Goal: Task Accomplishment & Management: Complete application form

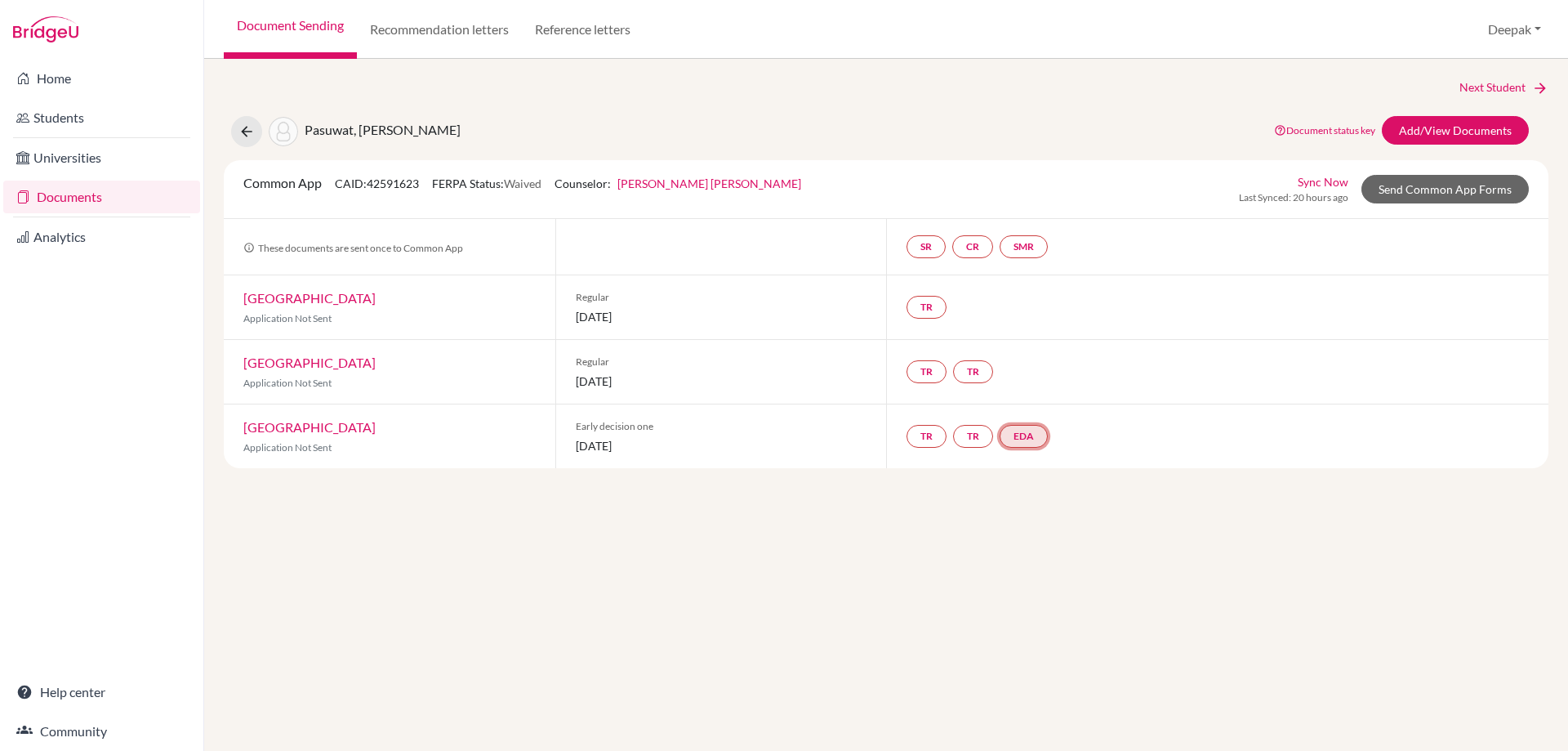
click at [1033, 438] on link "EDA" at bounding box center [1023, 436] width 48 height 23
click at [1032, 389] on link "Early decision agreement" at bounding box center [1027, 386] width 128 height 14
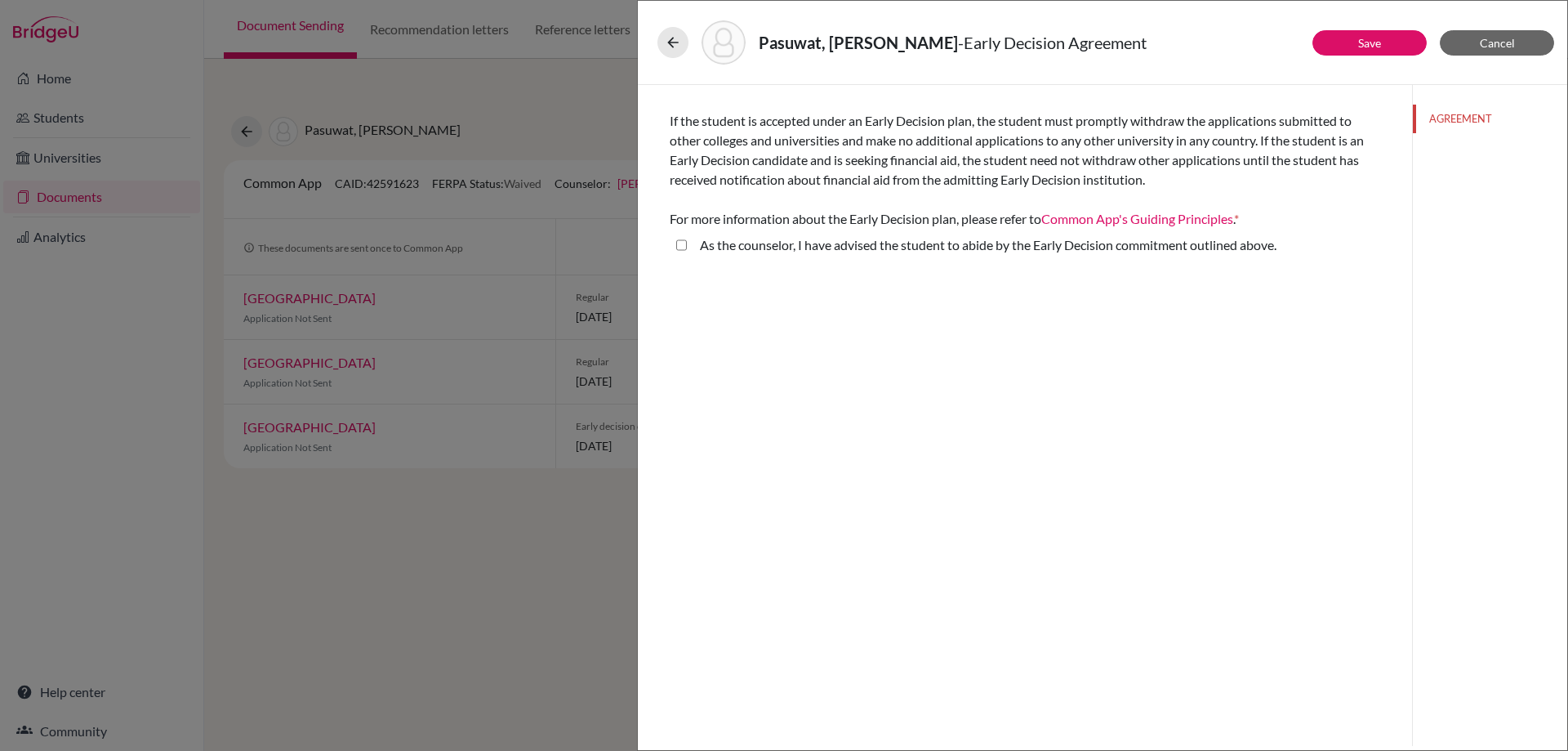
click at [679, 246] on above\ "As the counselor, I have advised the student to abide by the Early Decision com…" at bounding box center [682, 246] width 11 height 20
checkbox above\ "true"
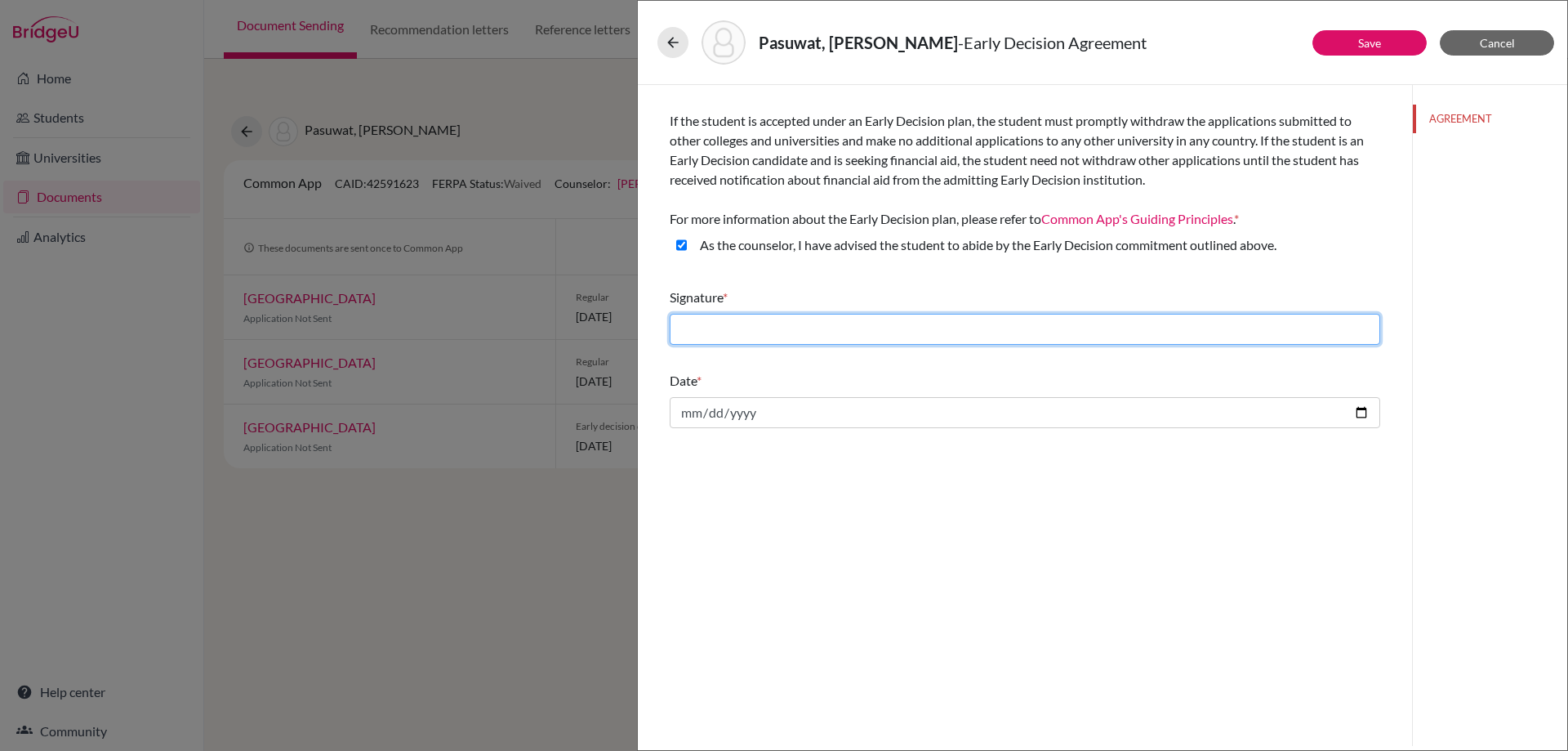
click at [822, 332] on input "text" at bounding box center [1025, 329] width 711 height 31
type input "[PERSON_NAME] [PERSON_NAME]"
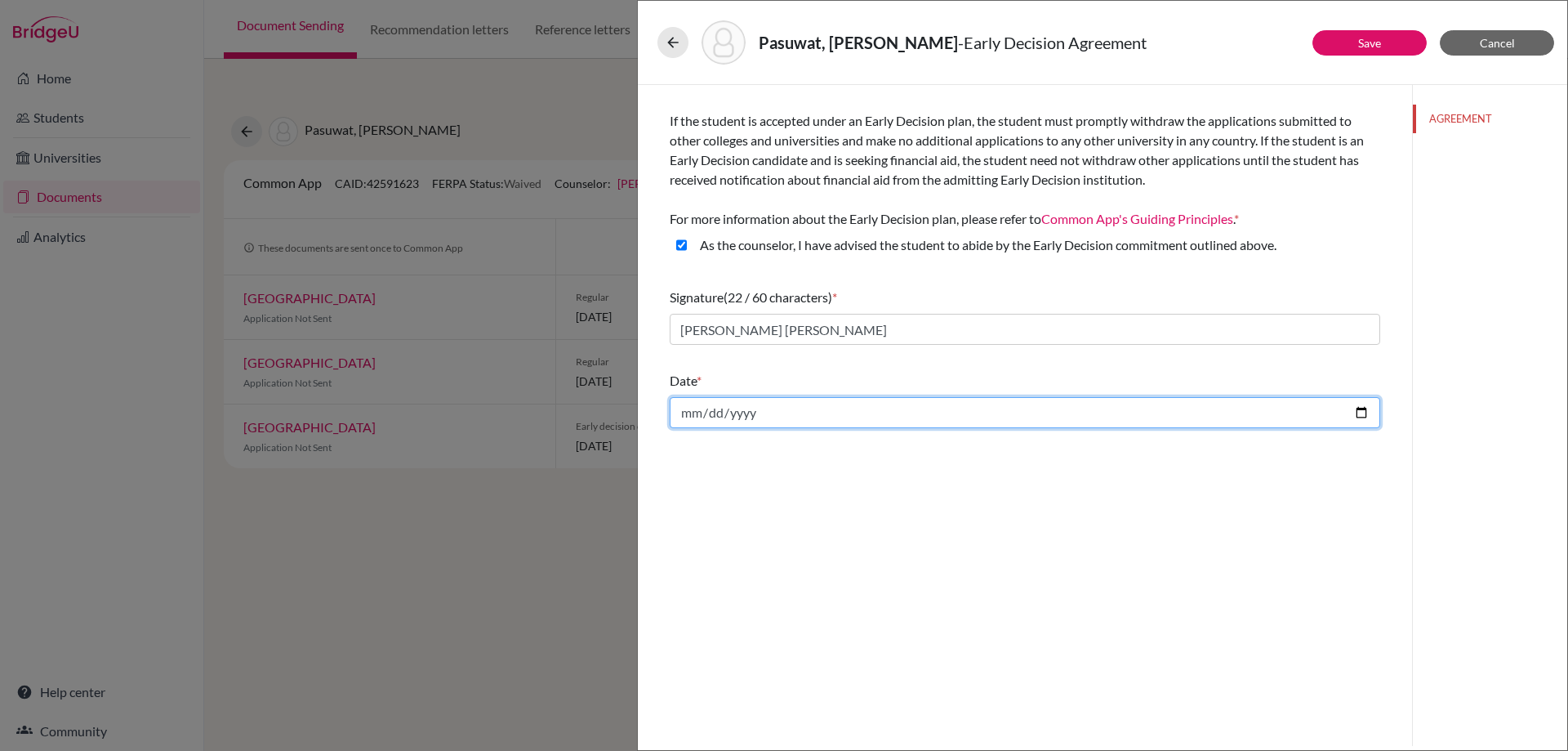
click at [789, 413] on input "date" at bounding box center [1025, 412] width 711 height 31
type input "2025-10-15"
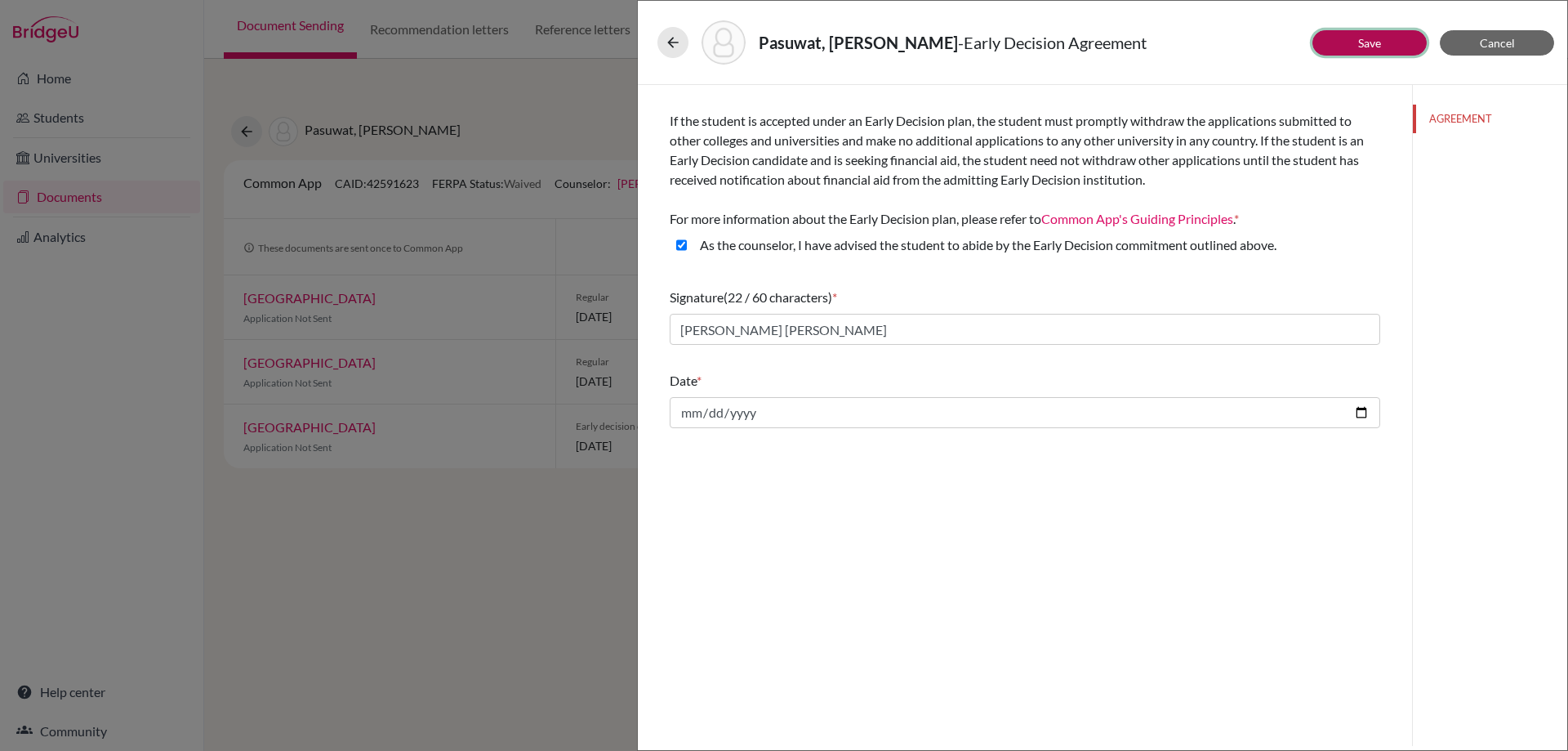
click at [1355, 43] on button "Save" at bounding box center [1370, 43] width 114 height 25
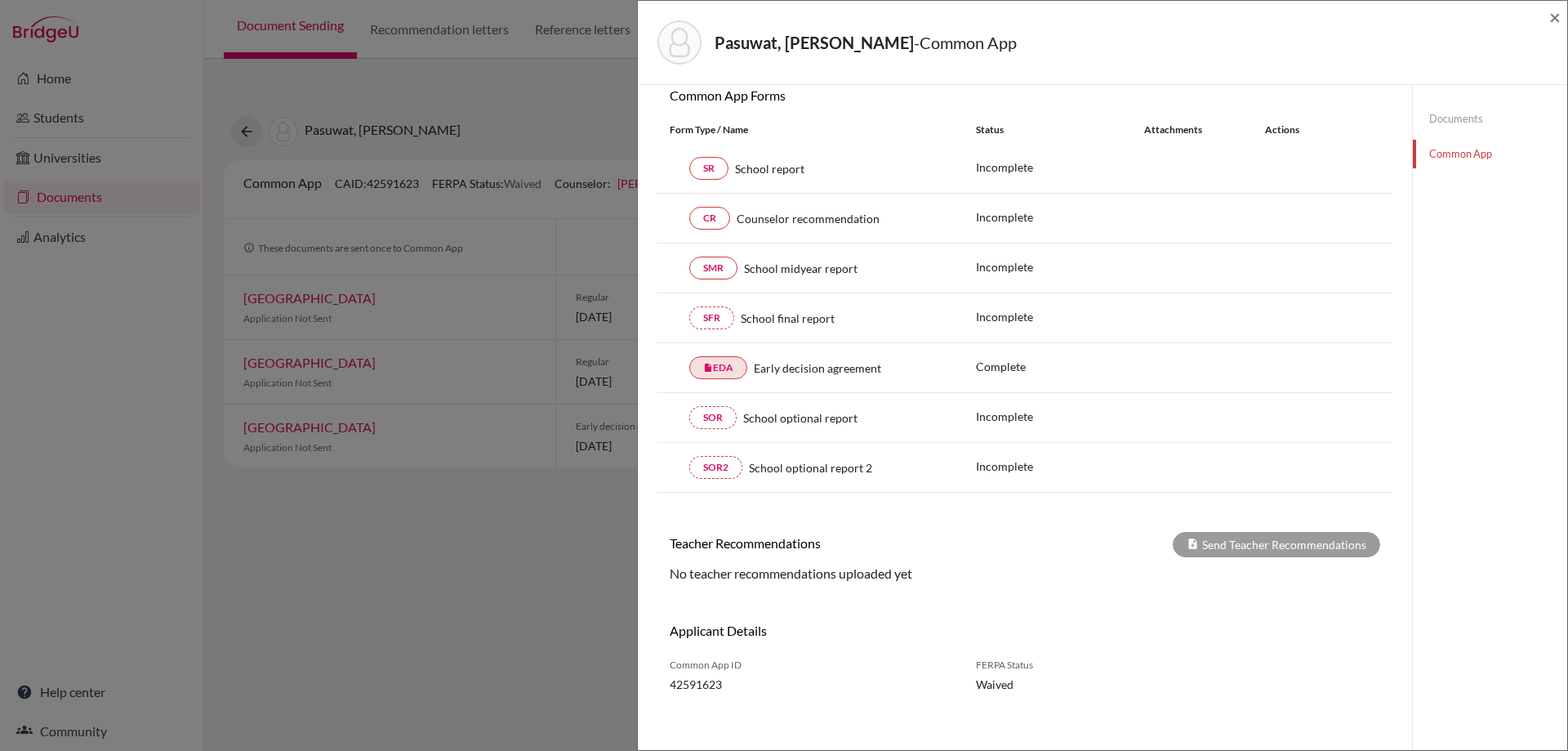
scroll to position [82, 0]
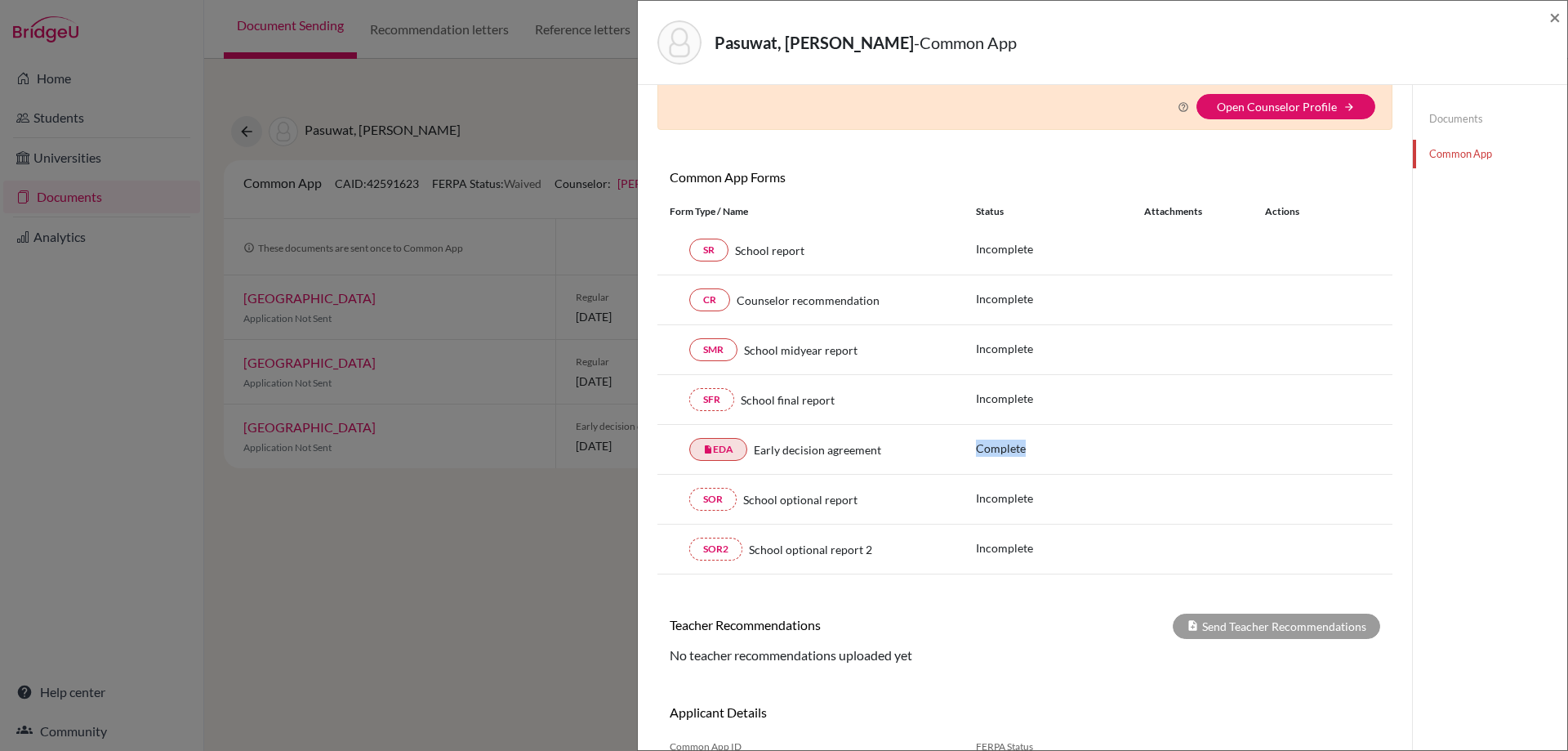
drag, startPoint x: 1027, startPoint y: 450, endPoint x: 970, endPoint y: 450, distance: 57.0
click at [970, 450] on div "Complete" at bounding box center [1179, 449] width 429 height 21
click at [911, 459] on div "insert_drive_file EDA Early decision agreement" at bounding box center [810, 449] width 282 height 23
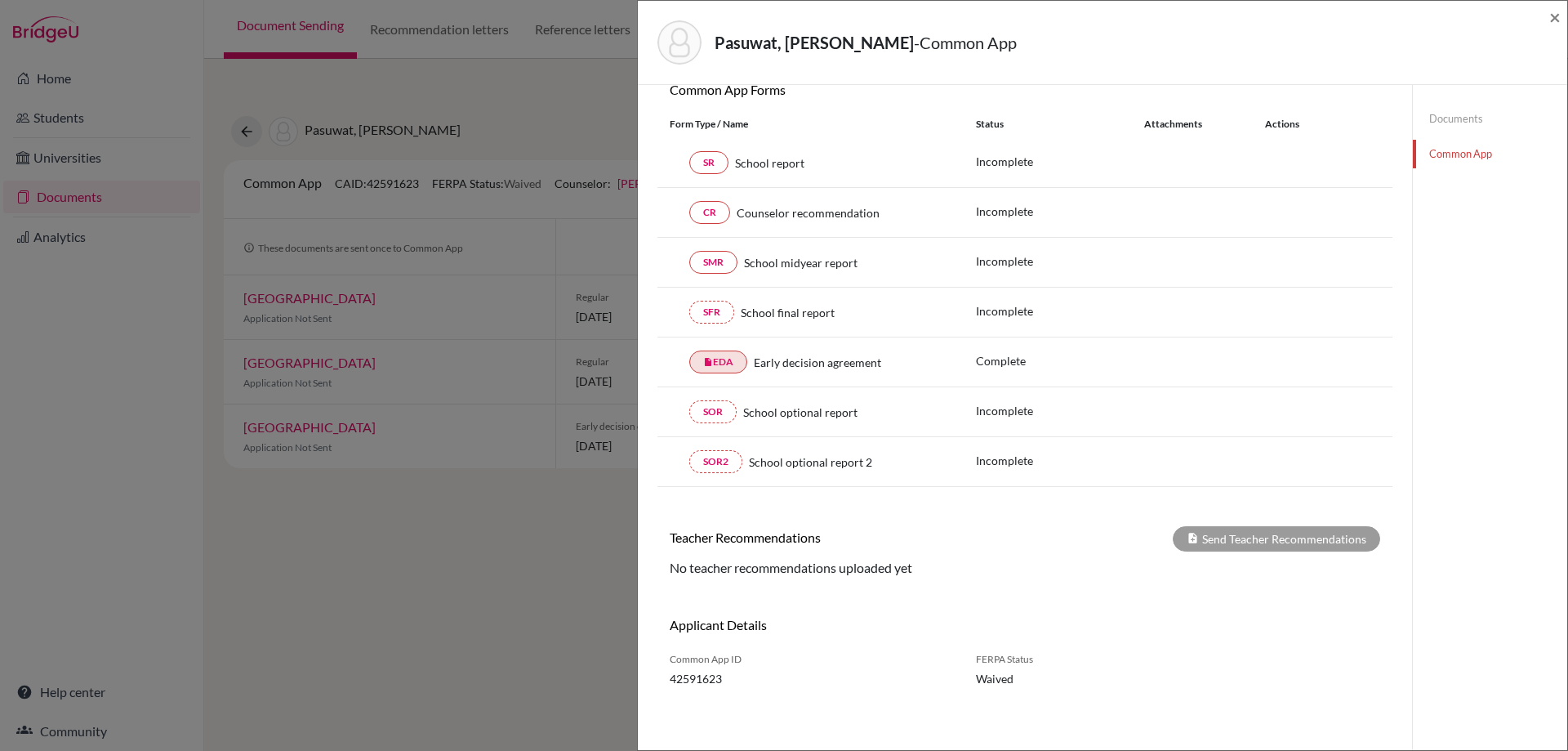
scroll to position [171, 0]
click at [491, 139] on div "Pasuwat, Asiwan - Common App × × Counselor Profile required Please review and c…" at bounding box center [784, 375] width 1568 height 751
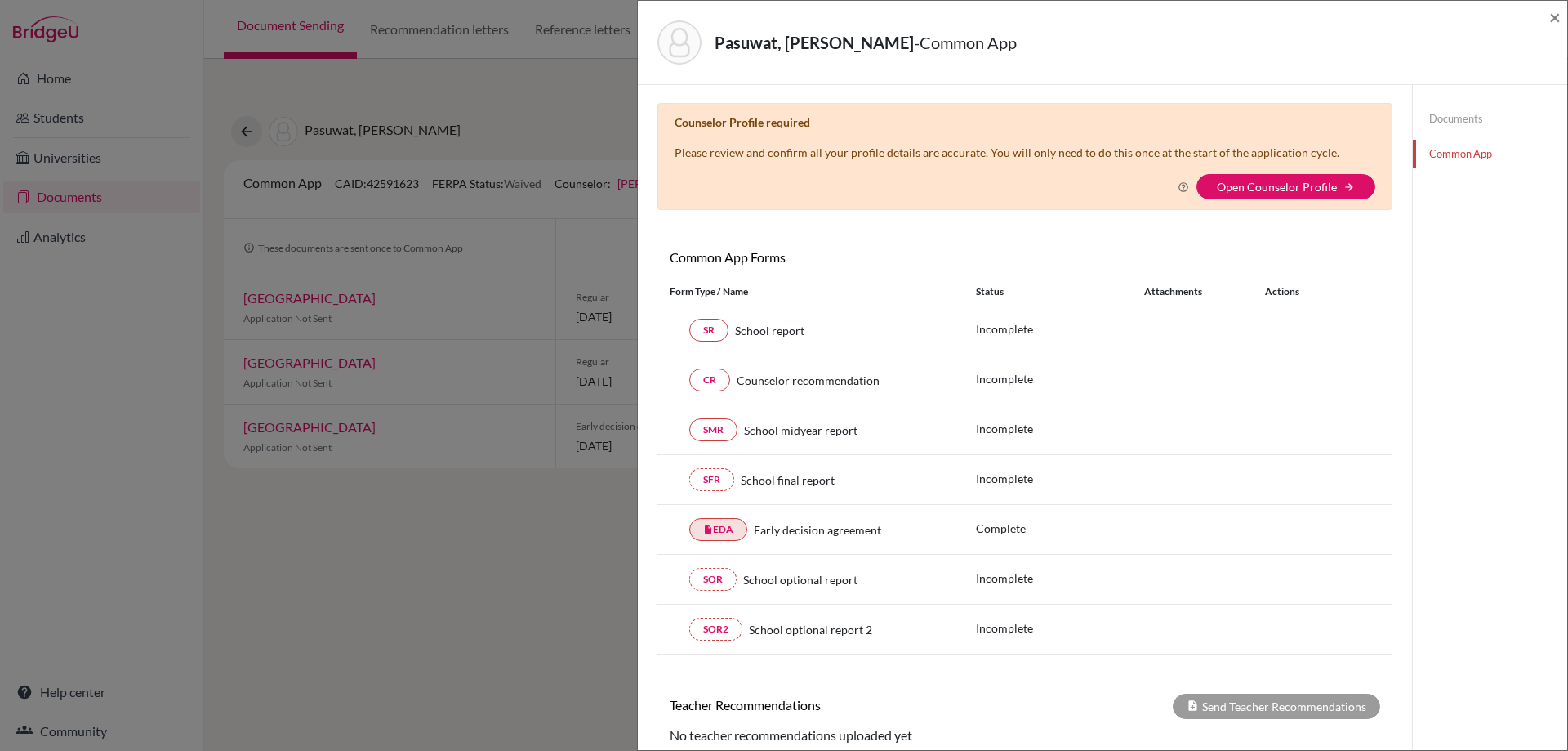
scroll to position [0, 0]
click at [1279, 190] on link "Open Counselor Profile" at bounding box center [1276, 188] width 120 height 14
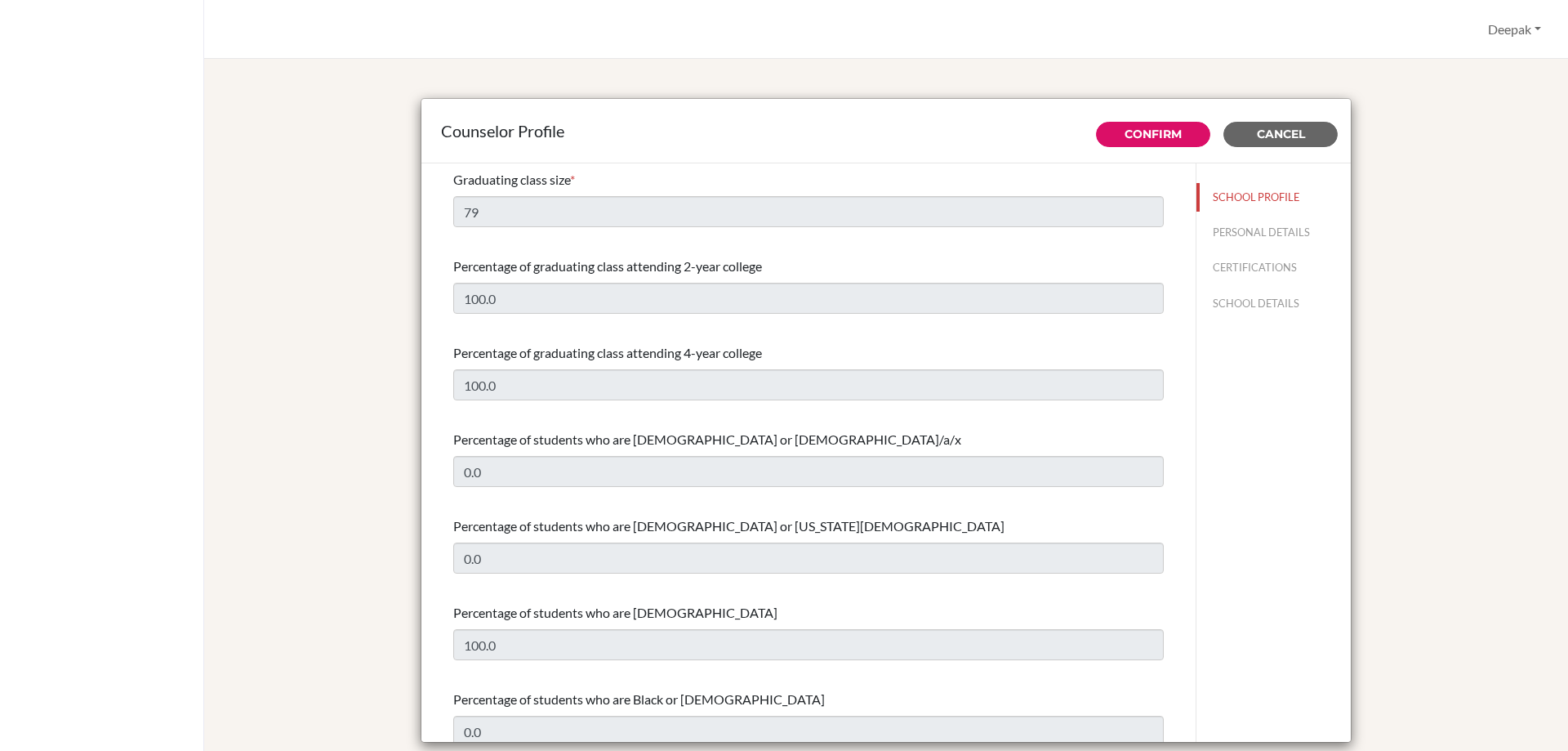
select select "1"
select select "345055"
click at [1239, 223] on button "PERSONAL DETAILS" at bounding box center [1274, 233] width 155 height 29
type input "Deepak"
type input "Lopchan [PERSON_NAME]"
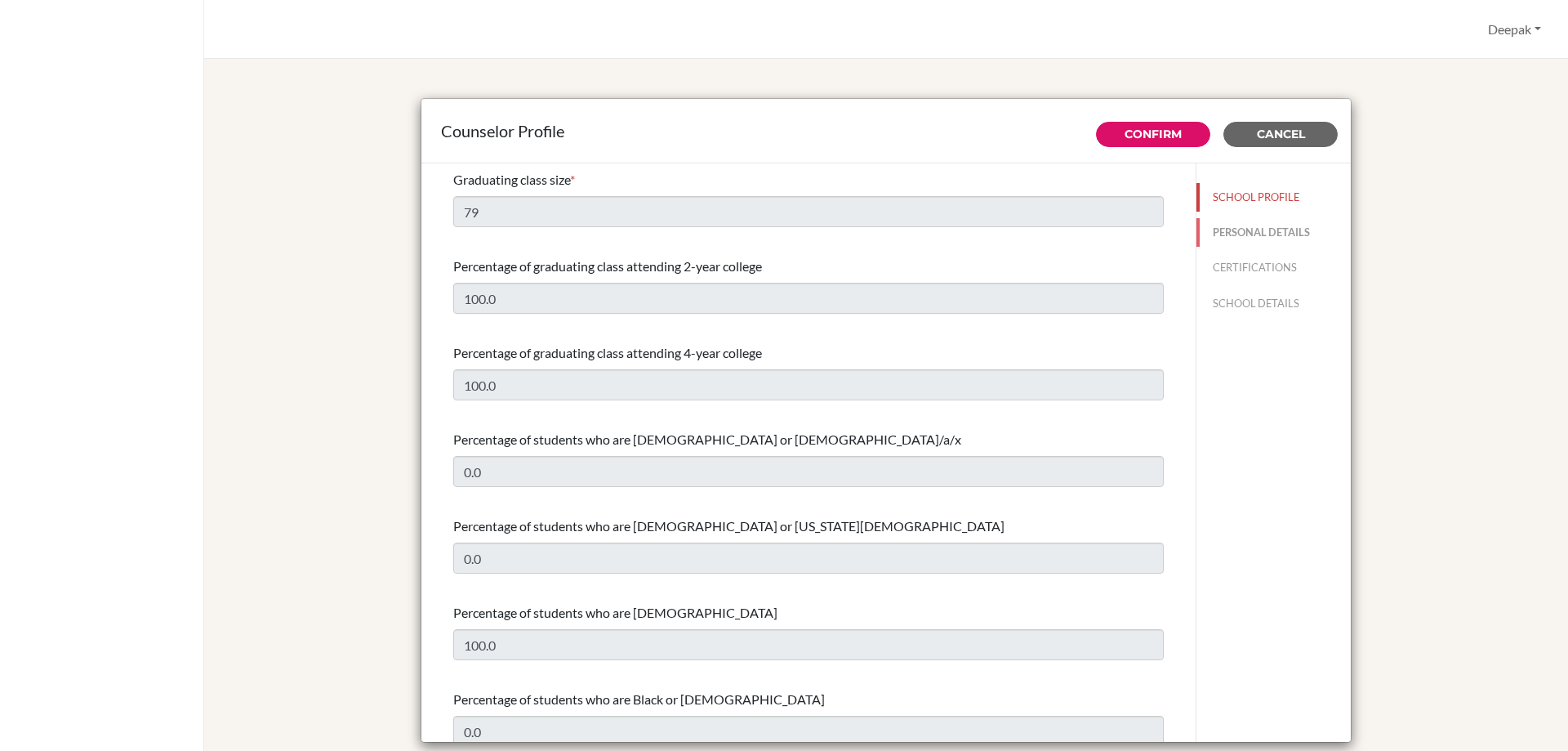
type input "Advisor"
type input "66.23913593"
type input "[EMAIL_ADDRESS][DOMAIN_NAME]"
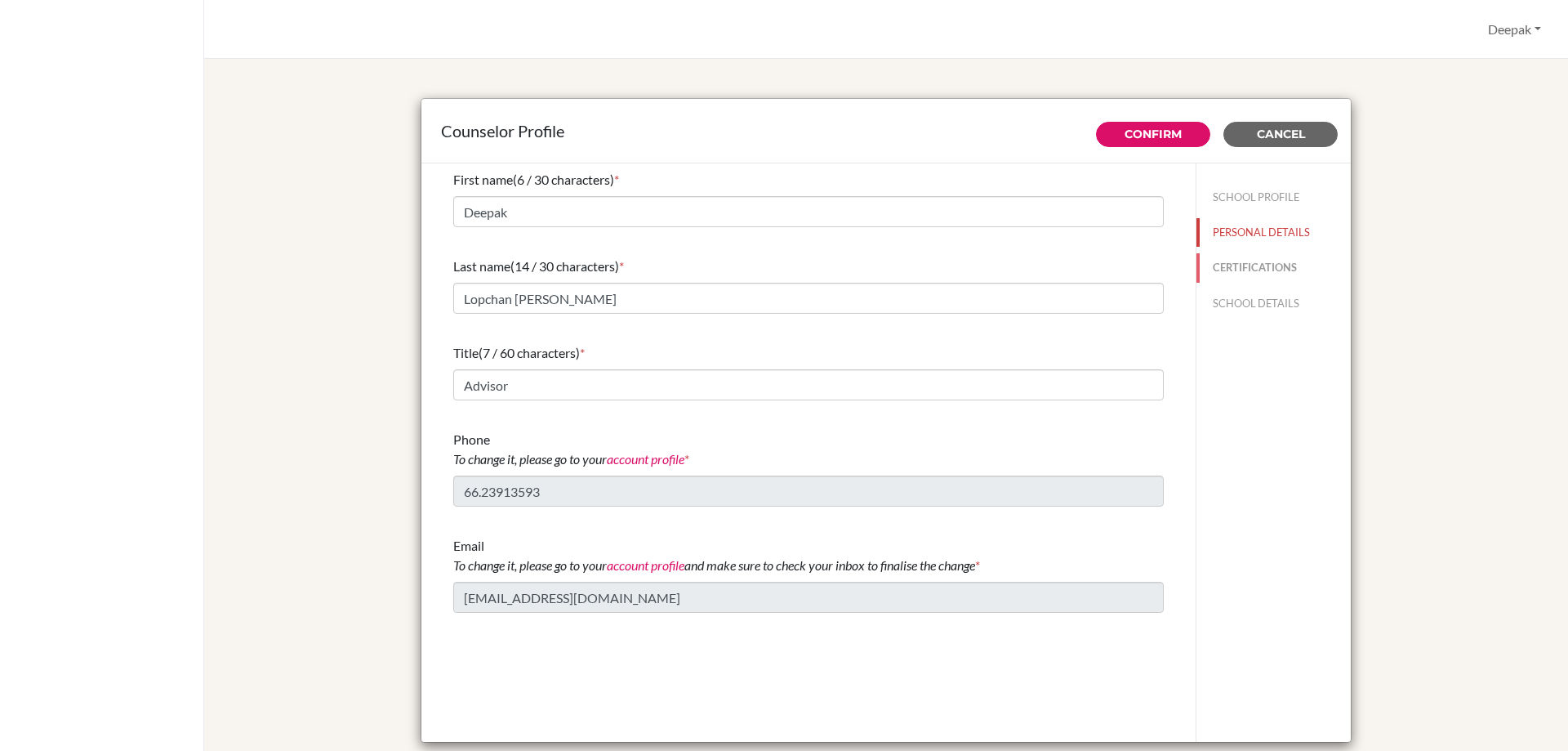
click at [1246, 262] on button "CERTIFICATIONS" at bounding box center [1274, 268] width 155 height 29
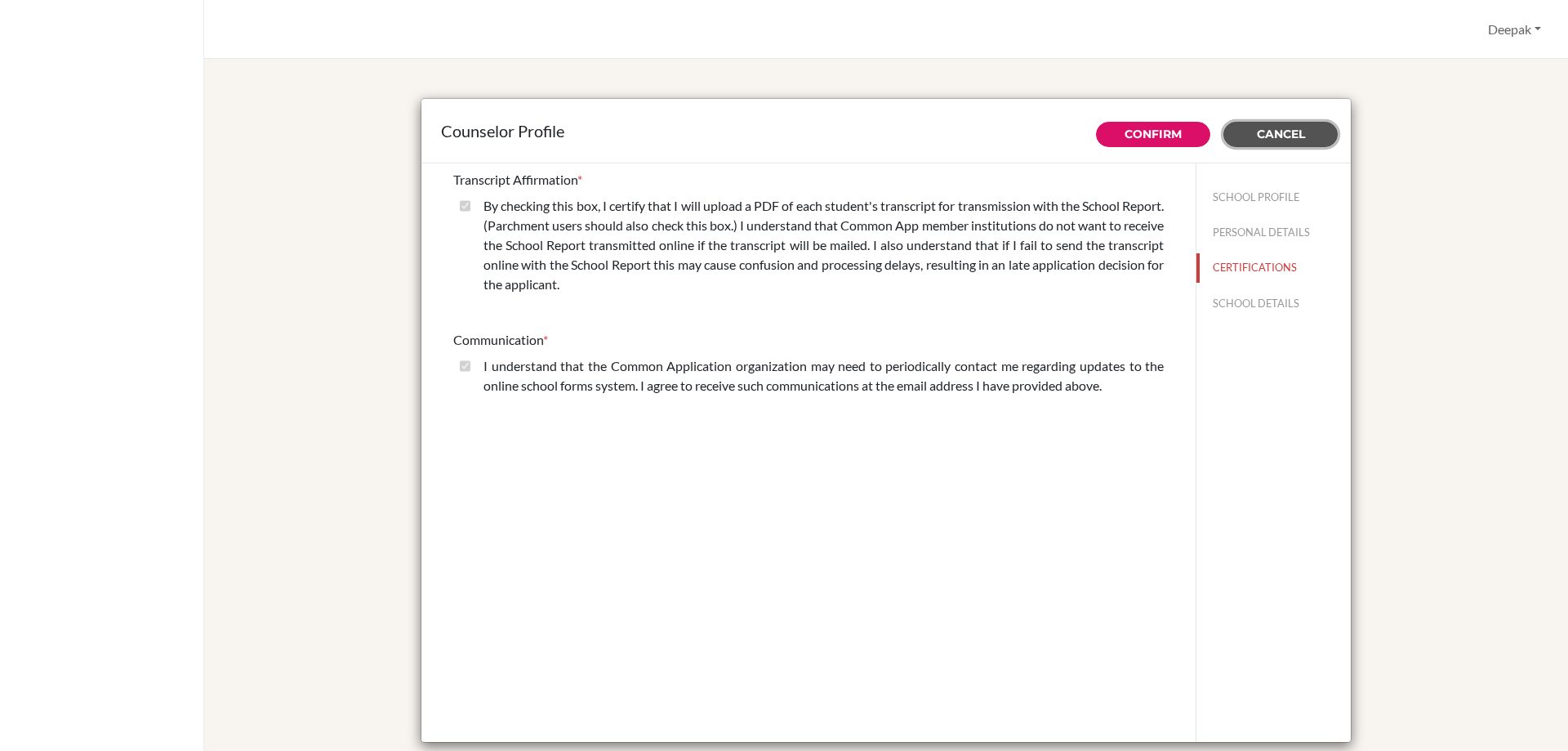
click at [1257, 138] on span "Cancel" at bounding box center [1280, 134] width 48 height 14
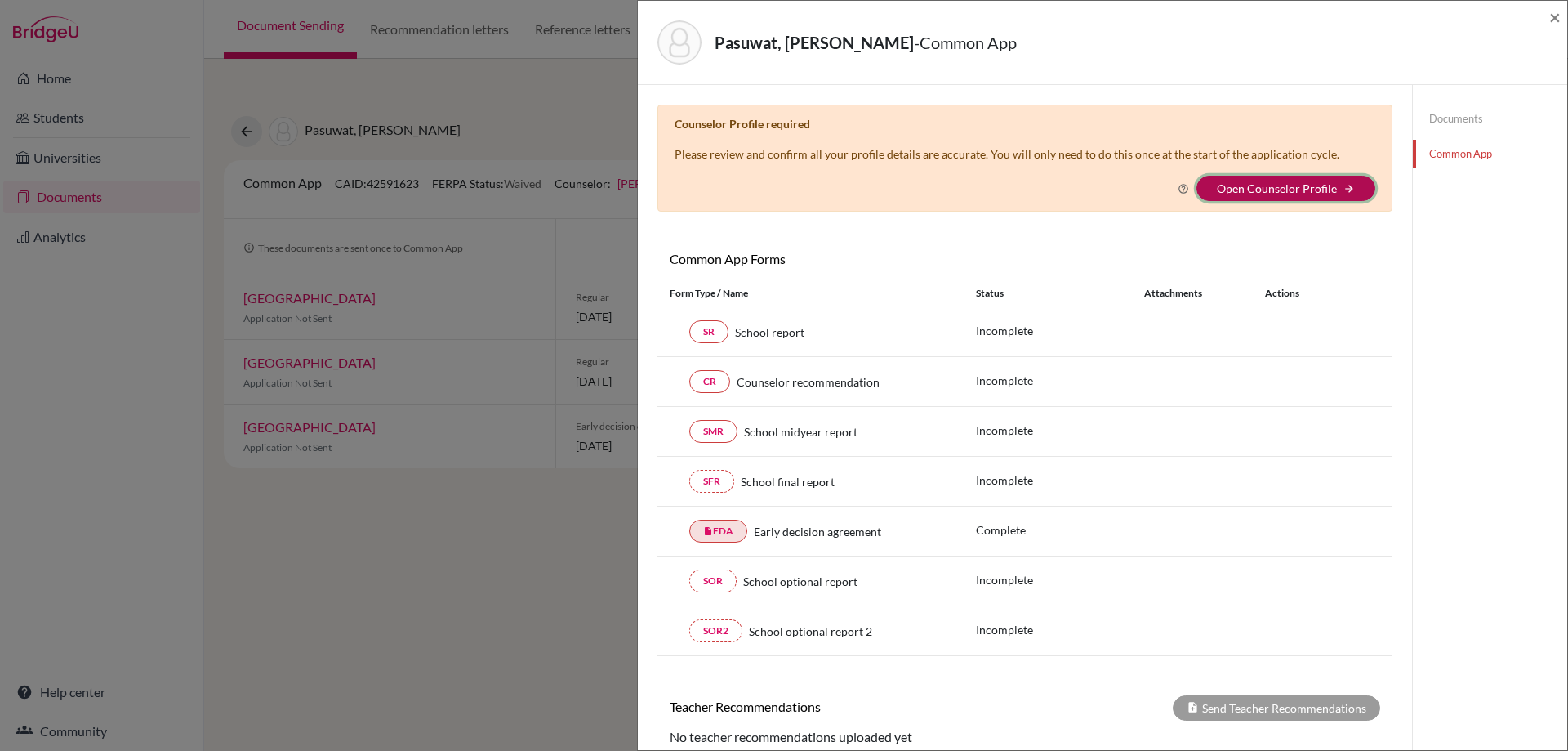
click at [1339, 178] on button "Open Counselor Profile arrow_forward" at bounding box center [1286, 188] width 179 height 25
click at [1343, 189] on icon "arrow_forward" at bounding box center [1349, 188] width 12 height 12
click at [1219, 188] on link "Open Counselor Profile" at bounding box center [1276, 188] width 120 height 14
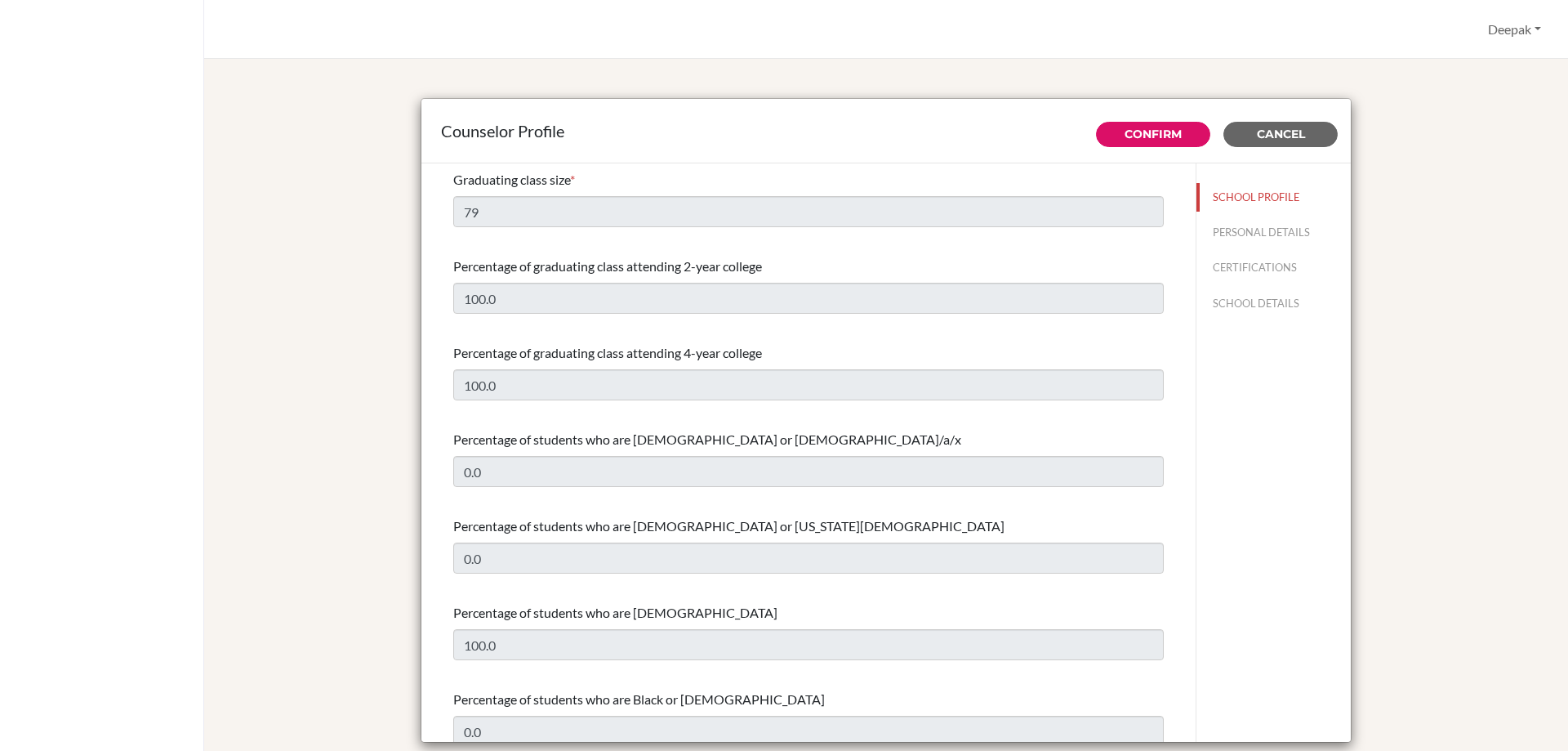
select select "1"
select select "345055"
click at [1236, 264] on button "CERTIFICATIONS" at bounding box center [1274, 268] width 155 height 29
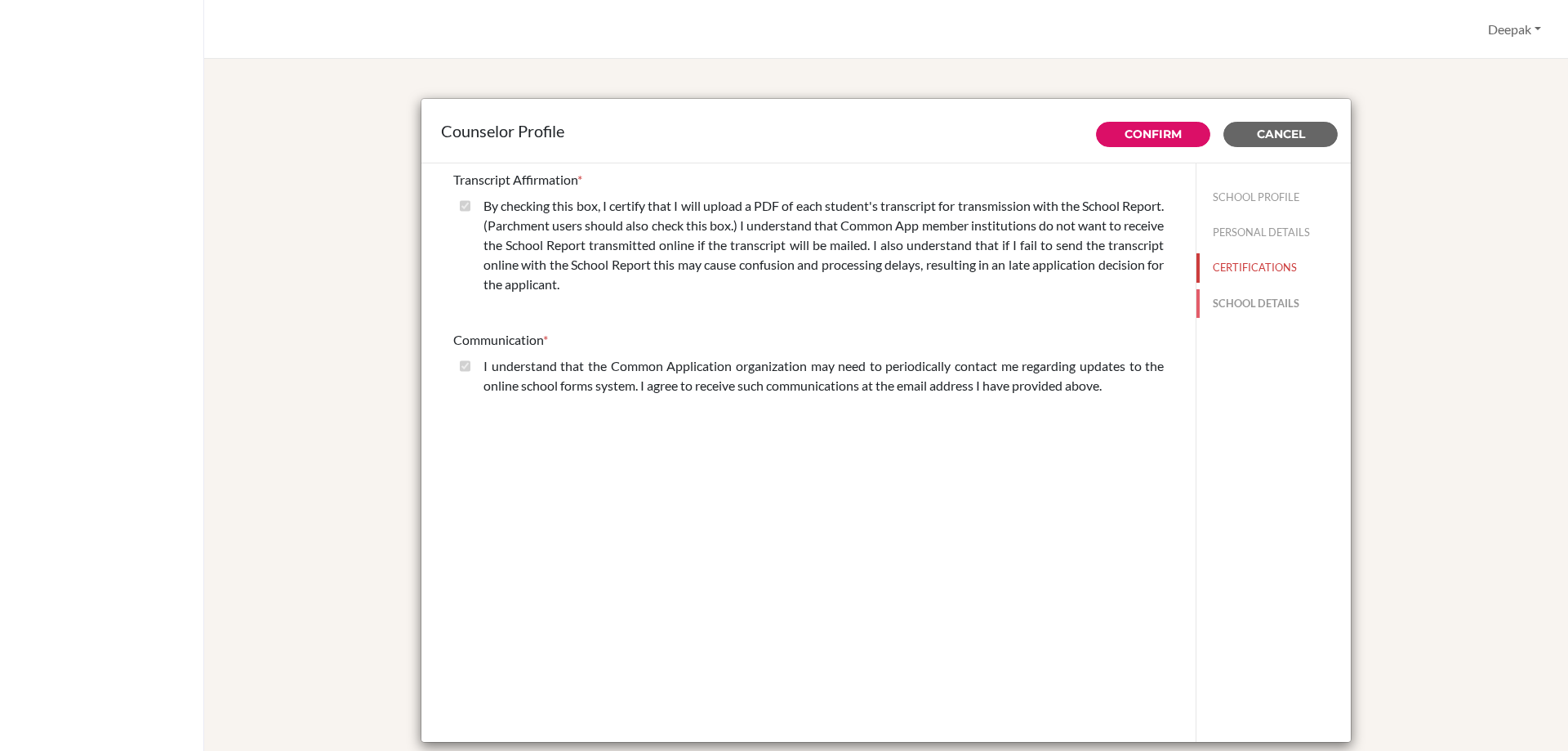
click at [1239, 304] on button "SCHOOL DETAILS" at bounding box center [1274, 303] width 155 height 29
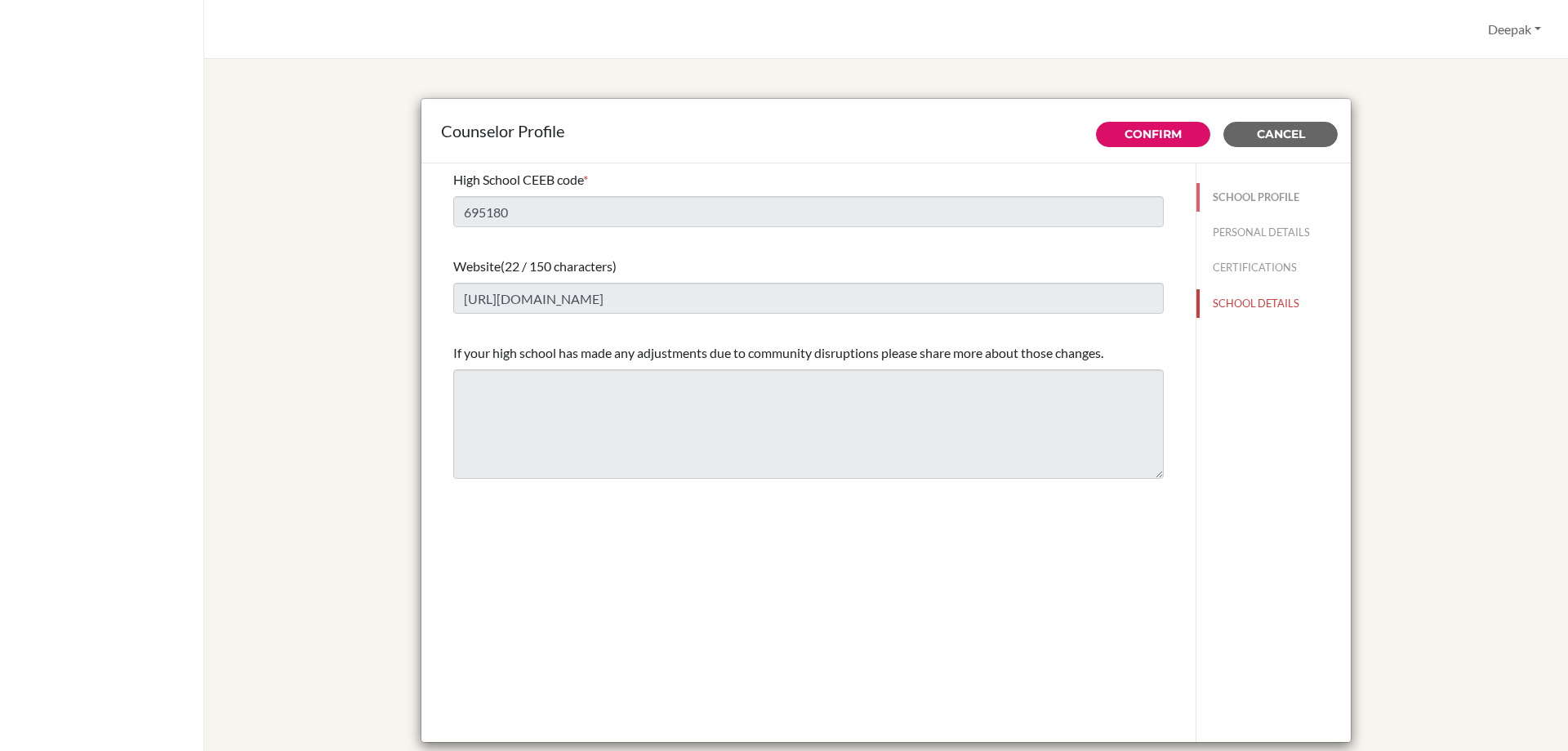
click at [1238, 193] on button "SCHOOL PROFILE" at bounding box center [1274, 197] width 155 height 29
type input "79"
type input "100.0"
select select "1"
select select "345055"
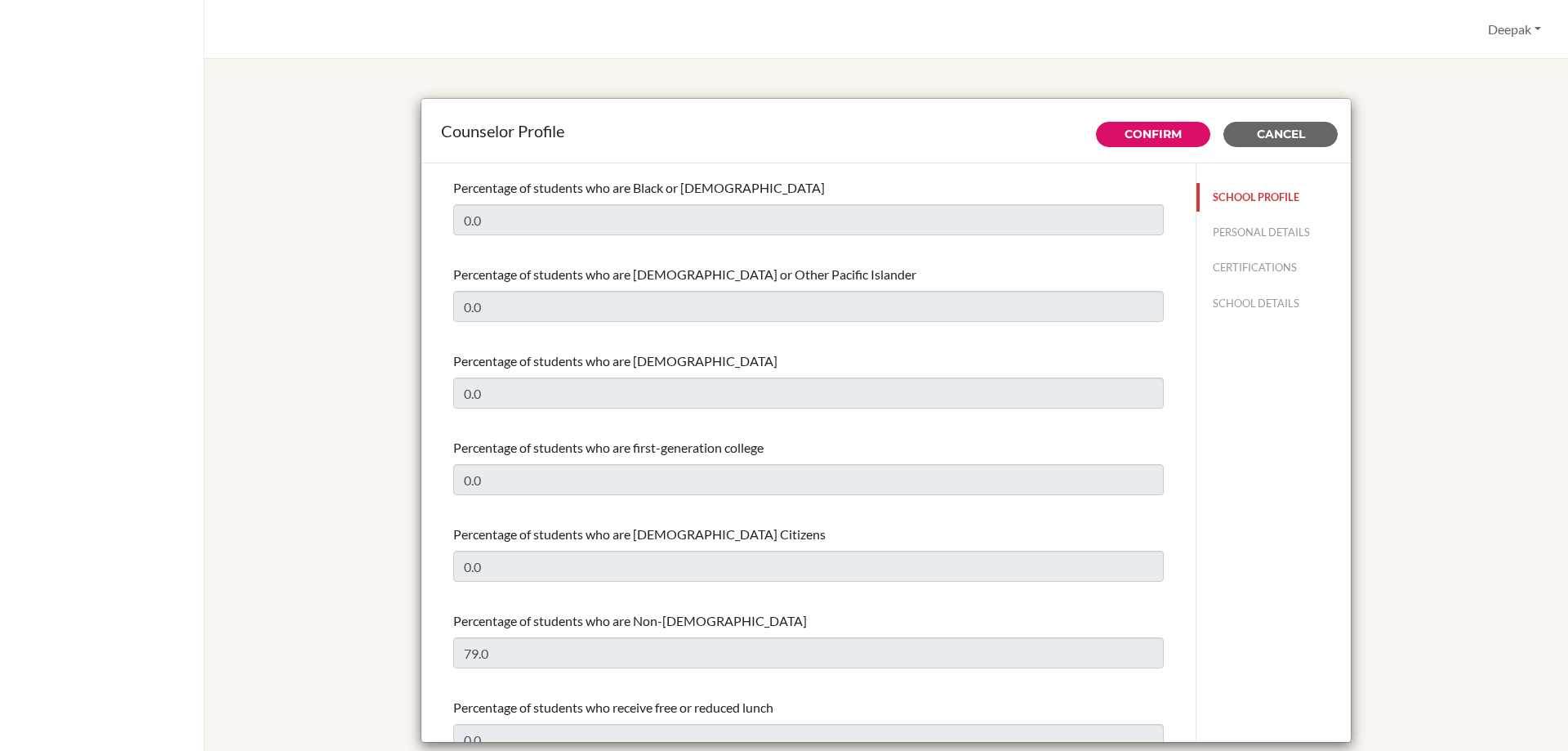
scroll to position [327, 0]
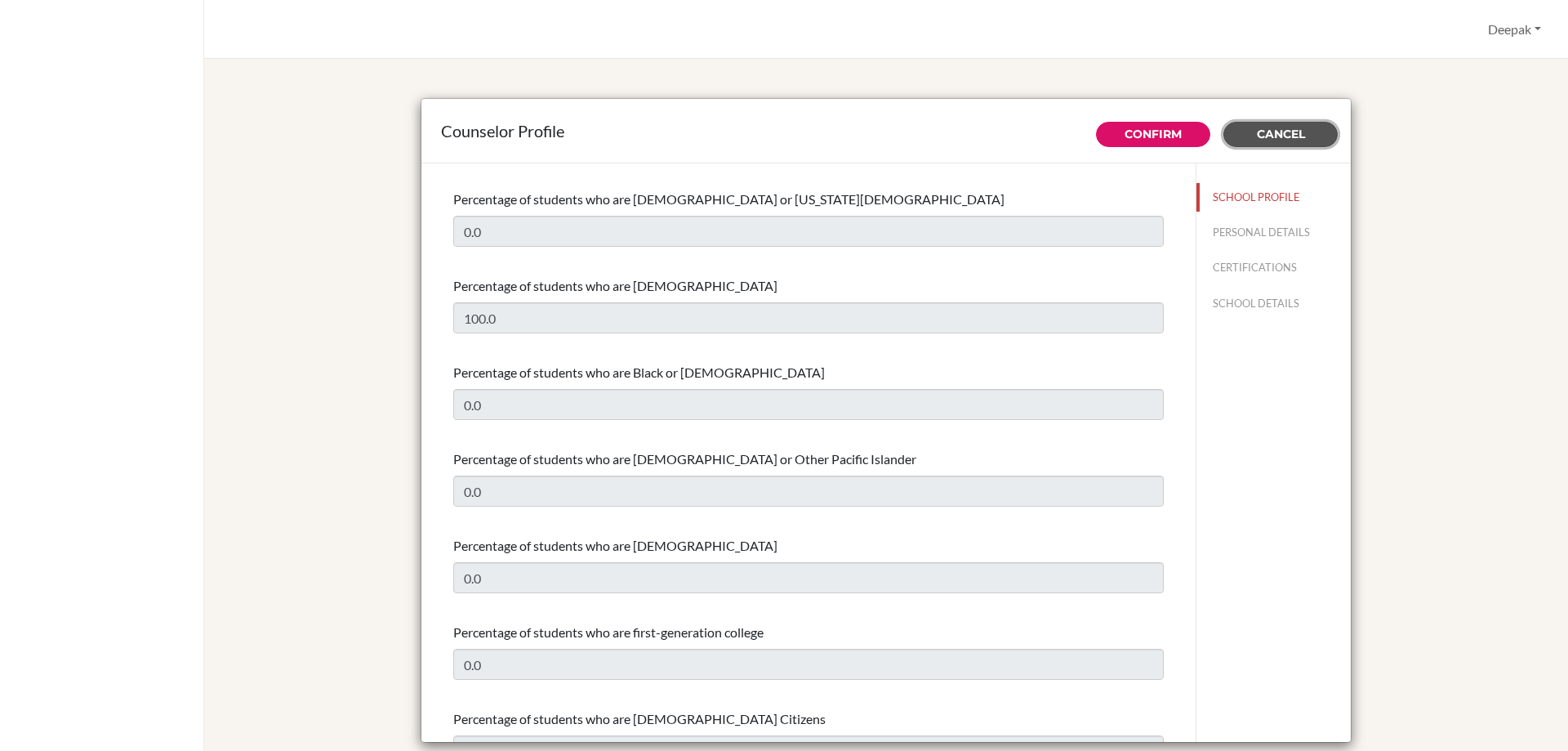
click at [1262, 144] on button "Cancel" at bounding box center [1280, 134] width 114 height 25
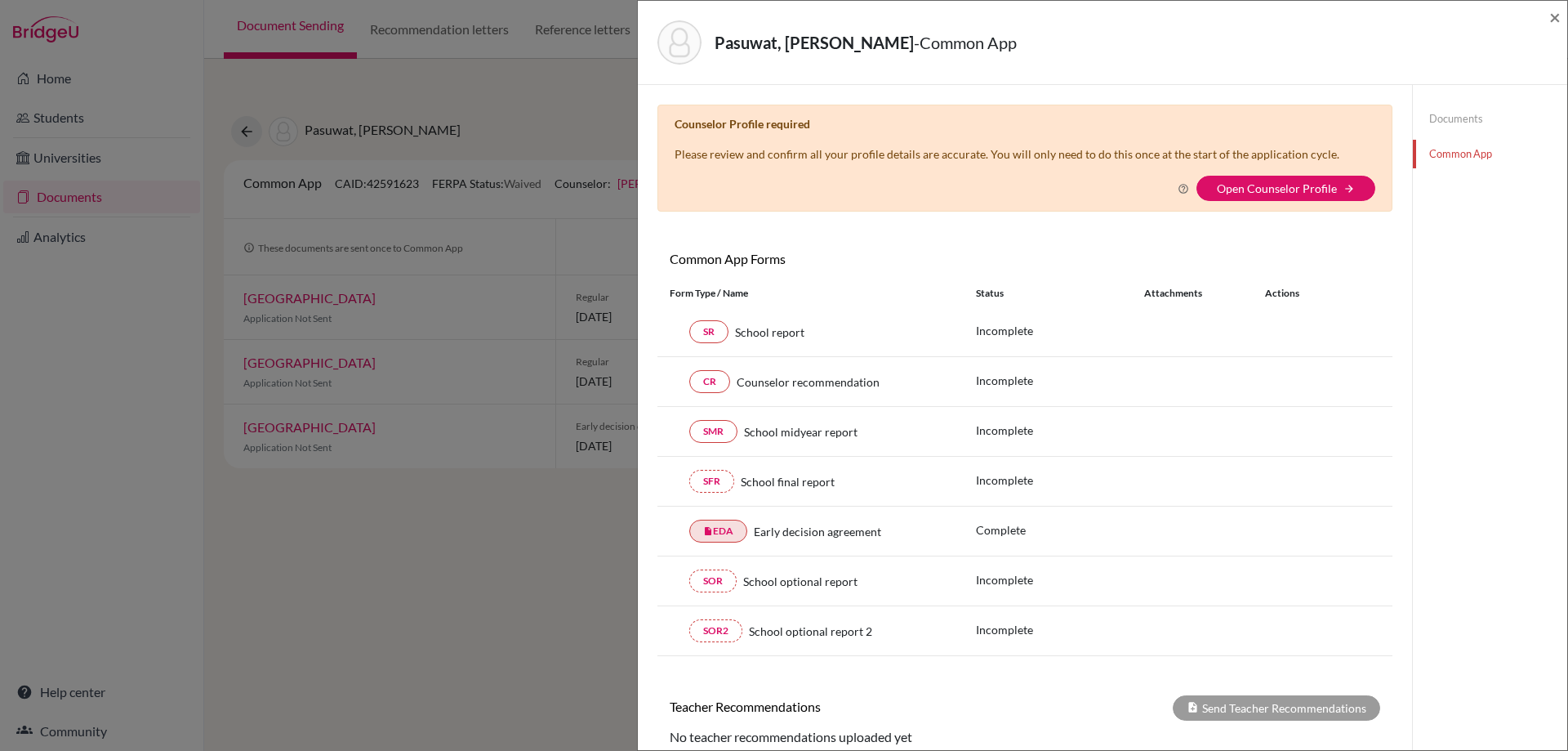
click at [631, 142] on div "Pasuwat, Asiwan - Common App × × Counselor Profile required Please review and c…" at bounding box center [784, 375] width 1568 height 751
click at [529, 112] on div "Pasuwat, Asiwan - Common App × × Counselor Profile required Please review and c…" at bounding box center [784, 375] width 1568 height 751
click at [1552, 21] on span "×" at bounding box center [1554, 16] width 12 height 24
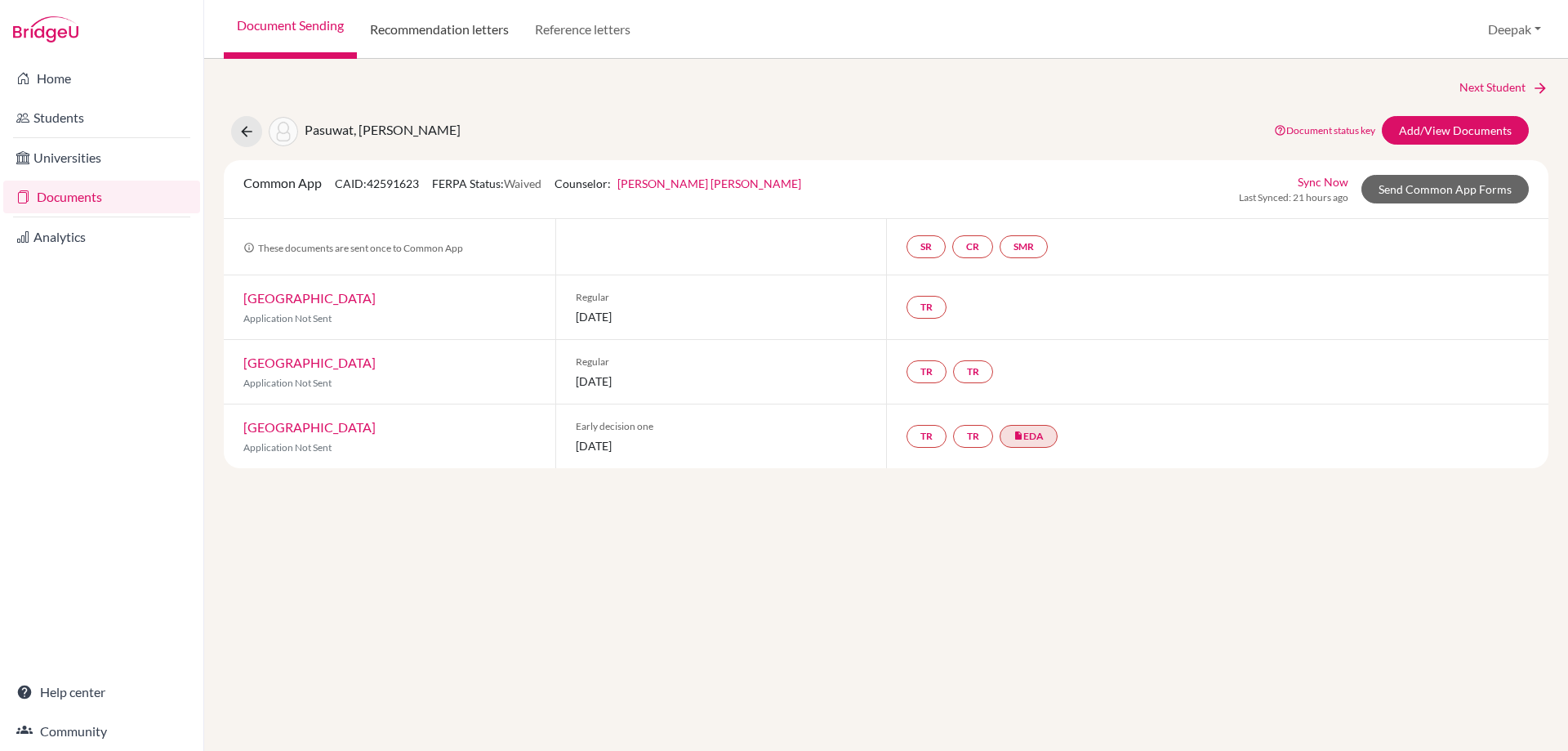
click at [441, 32] on link "Recommendation letters" at bounding box center [439, 29] width 165 height 59
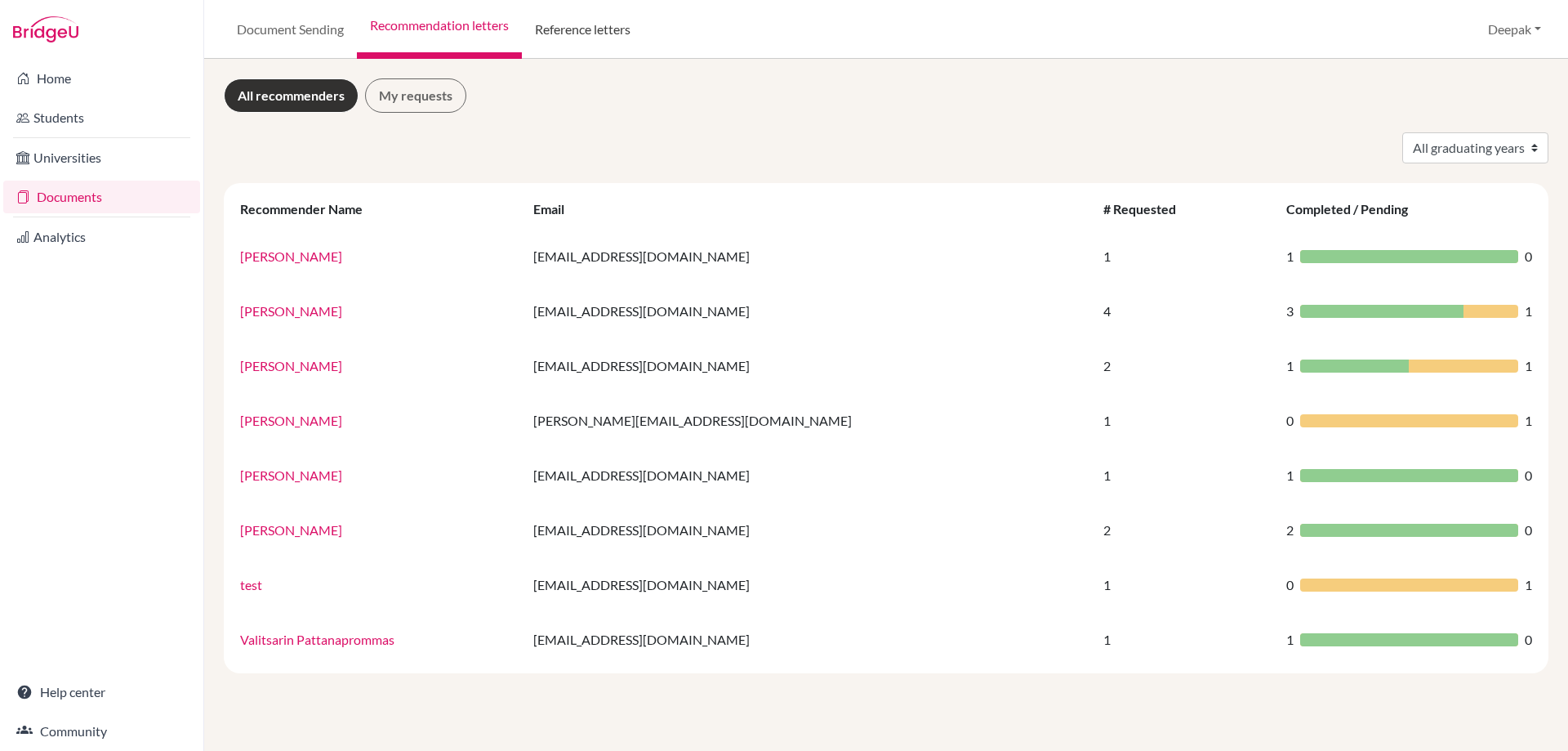
click at [586, 37] on link "Reference letters" at bounding box center [582, 29] width 121 height 59
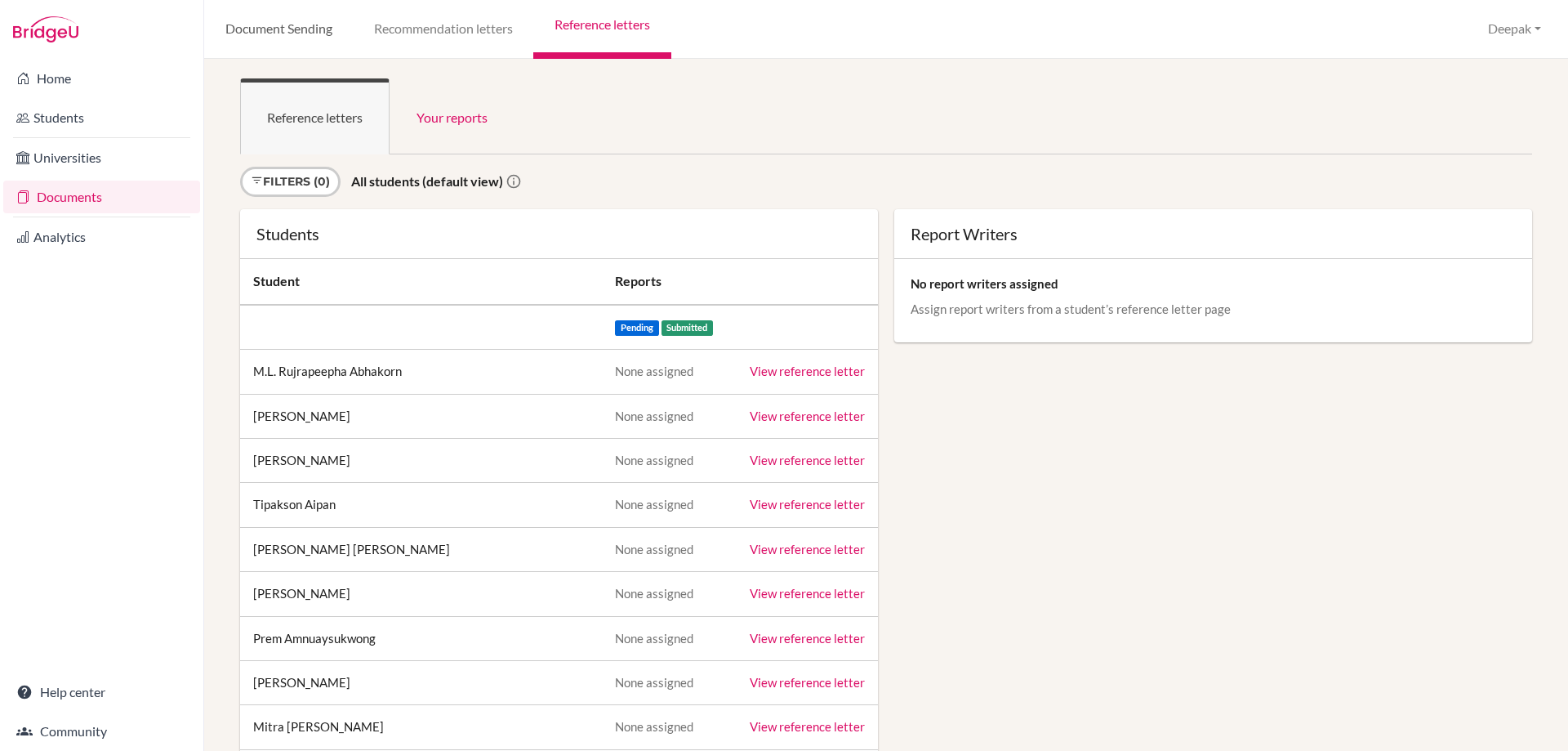
click at [279, 34] on link "Document Sending" at bounding box center [279, 29] width 148 height 59
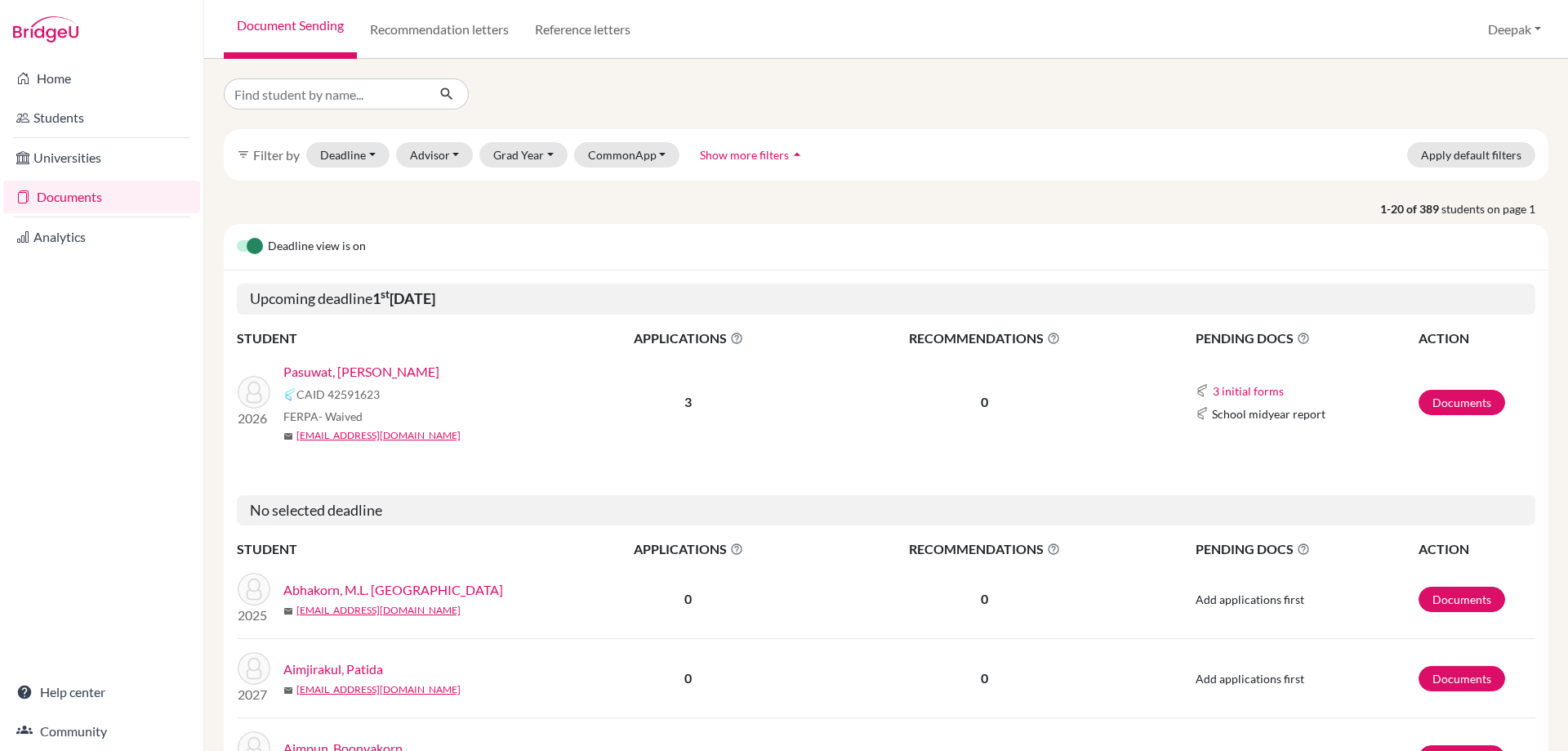
click at [349, 371] on link "Pasuwat, [PERSON_NAME]" at bounding box center [361, 372] width 156 height 20
